Goal: Contribute content

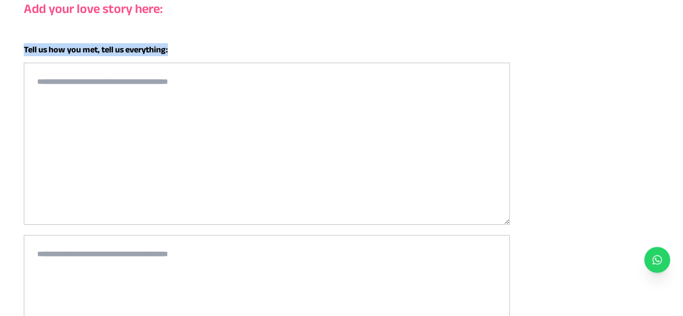
scroll to position [149, 0]
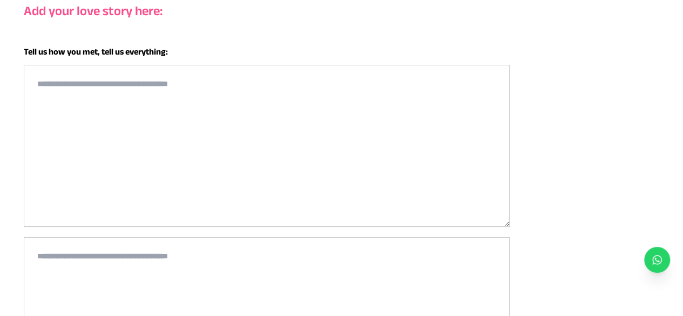
drag, startPoint x: 187, startPoint y: 81, endPoint x: 46, endPoint y: 76, distance: 140.5
click at [46, 76] on textarea at bounding box center [267, 146] width 486 height 162
drag, startPoint x: 21, startPoint y: 46, endPoint x: 214, endPoint y: 57, distance: 193.6
click at [214, 57] on div "Love Story - Step 2 Fill the form below to continue. Add your love story here: …" at bounding box center [341, 226] width 649 height 612
copy h6 "Tell us how you met, tell us everything:"
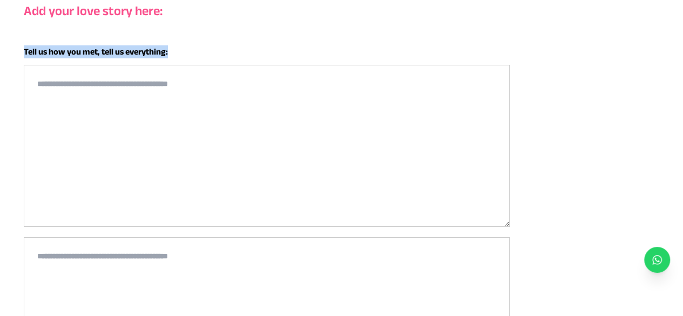
scroll to position [41, 0]
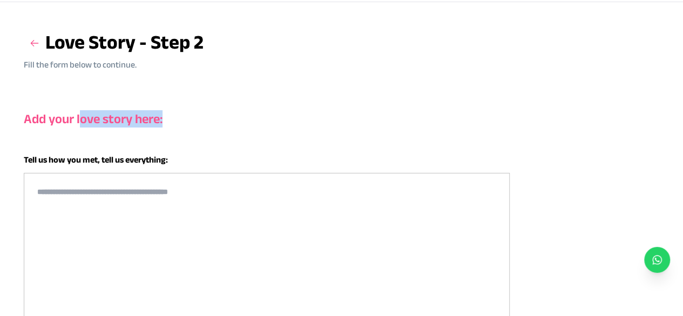
drag, startPoint x: 79, startPoint y: 118, endPoint x: 183, endPoint y: 125, distance: 104.4
click at [183, 125] on h3 "Add your love story here:" at bounding box center [341, 118] width 635 height 17
copy h3 "ove story here:"
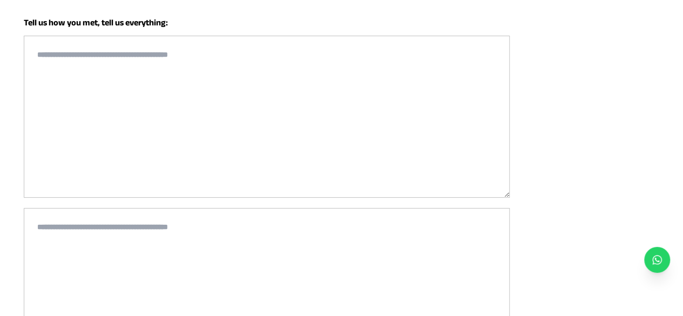
scroll to position [203, 0]
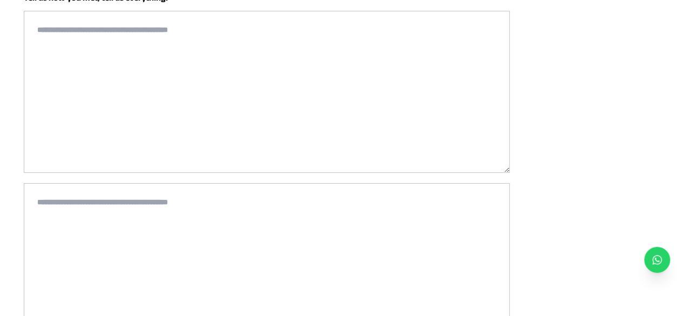
click at [563, 124] on div "Tell us how you met, tell us everything:" at bounding box center [341, 169] width 635 height 357
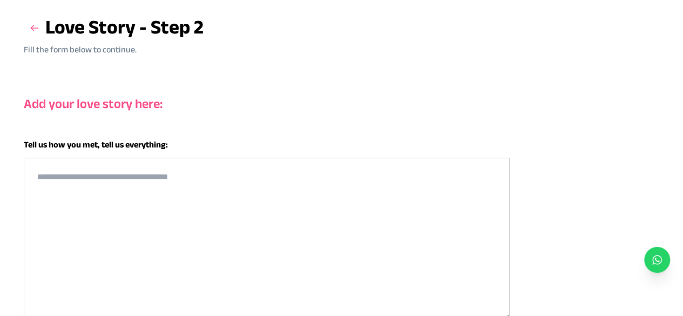
scroll to position [54, 0]
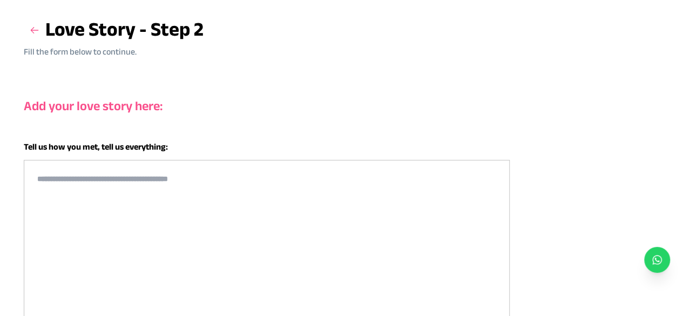
click at [659, 256] on icon at bounding box center [657, 260] width 10 height 10
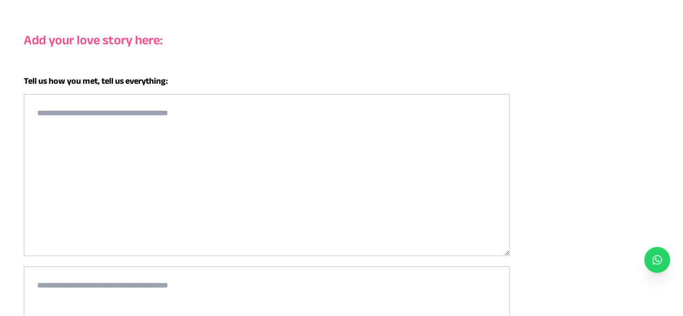
scroll to position [0, 0]
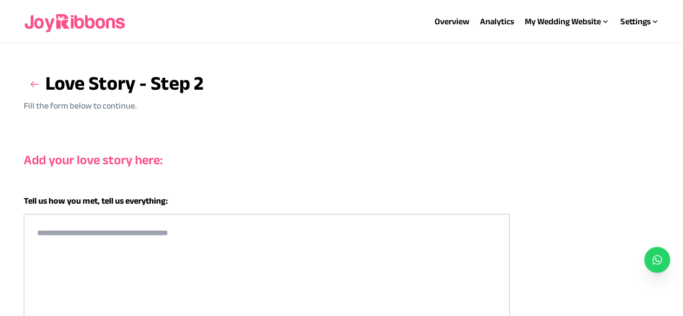
drag, startPoint x: 643, startPoint y: 22, endPoint x: 677, endPoint y: 79, distance: 66.9
